Goal: Task Accomplishment & Management: Complete application form

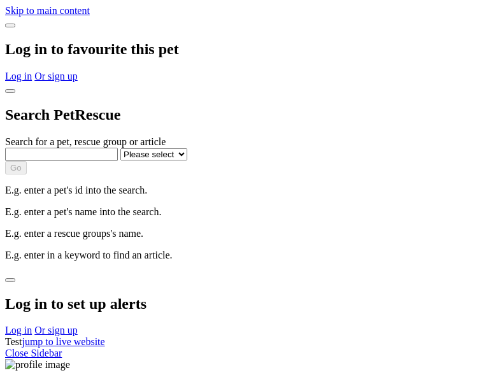
select select
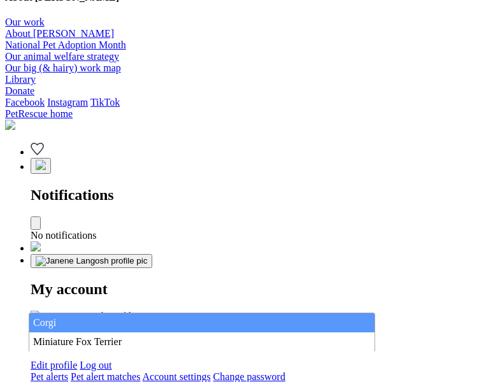
type input "Corgi"
select select "844268919"
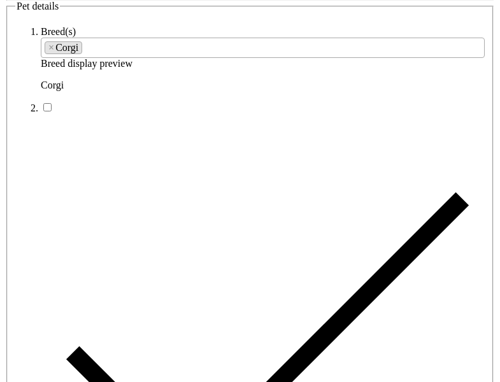
type input "Pennypack22, Western Australia, 3000"
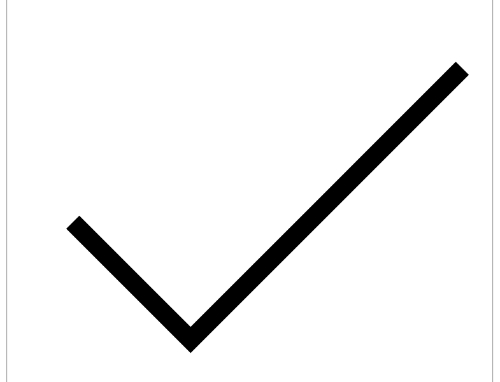
type input "14FEO934M45O193"
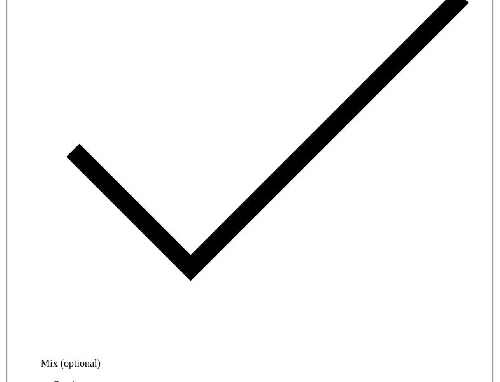
radio input "true"
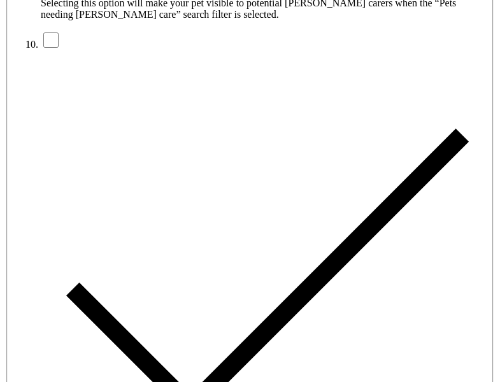
type input "Please wait..."
